Goal: Find specific page/section: Find specific page/section

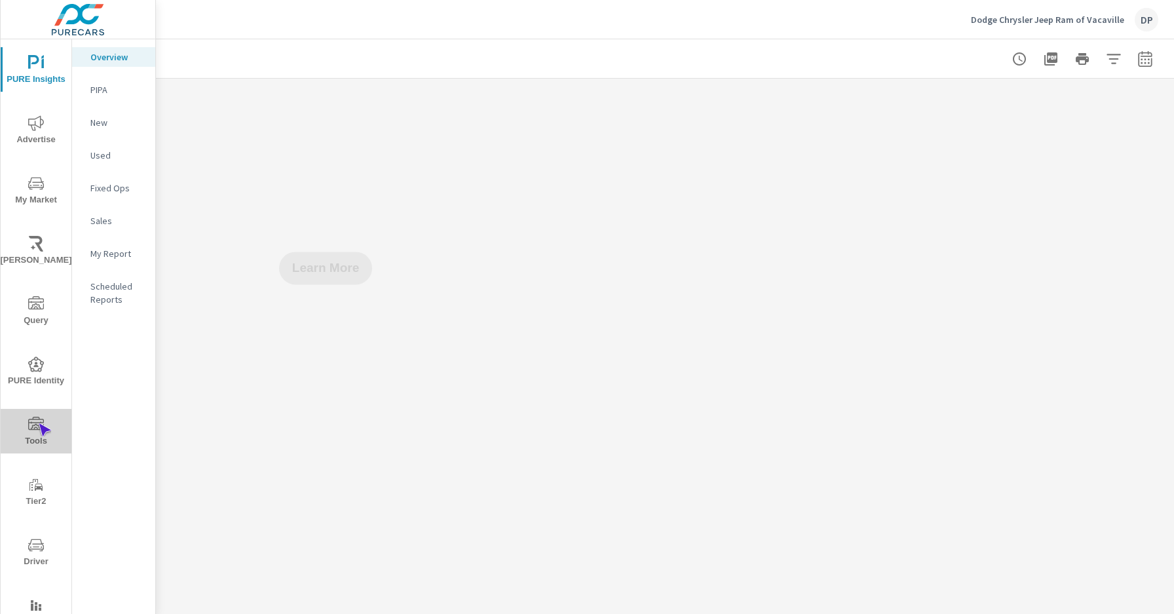
click at [38, 423] on icon "nav menu" at bounding box center [36, 423] width 16 height 13
